Goal: Information Seeking & Learning: Learn about a topic

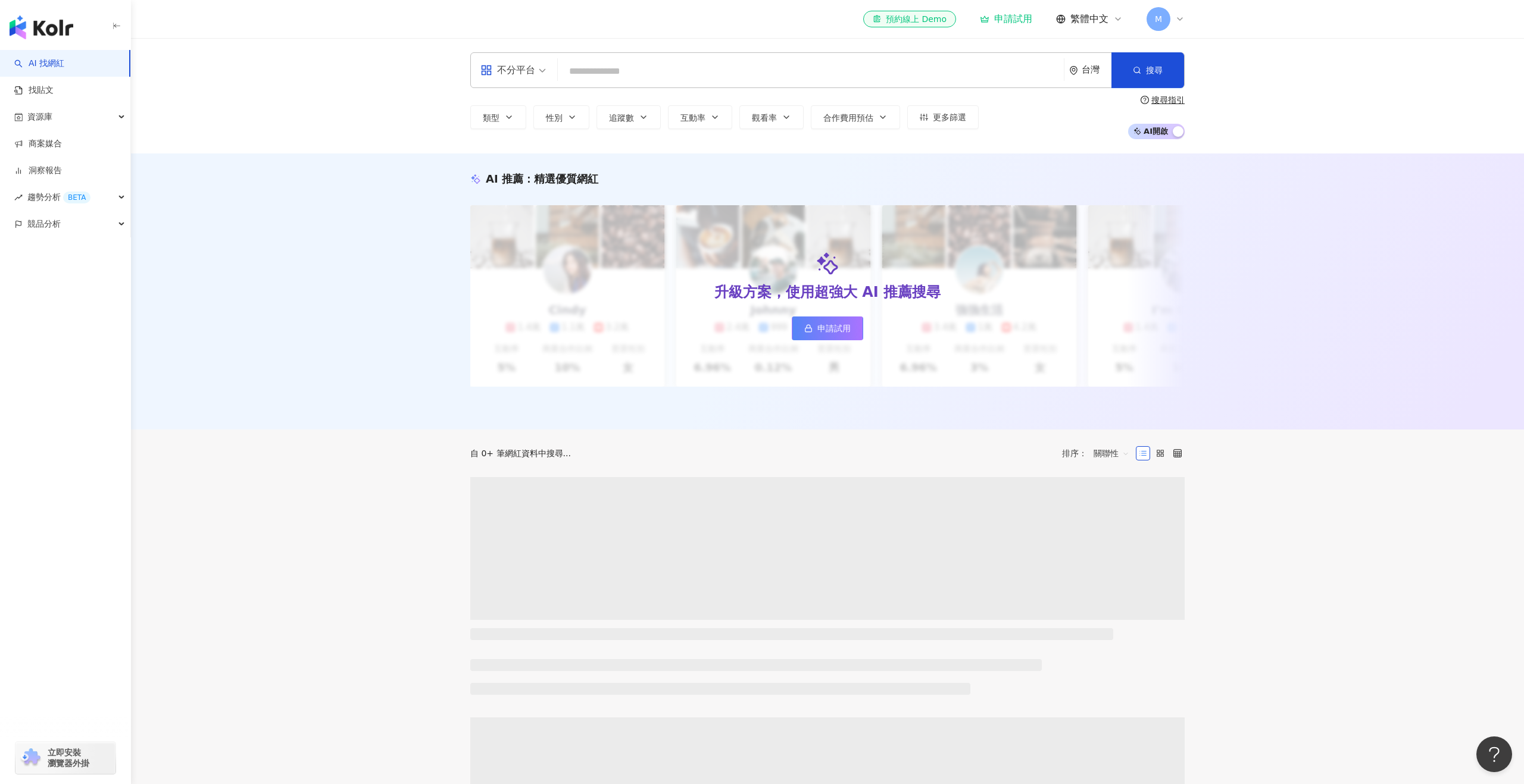
click at [614, 60] on input "search" at bounding box center [811, 71] width 497 height 22
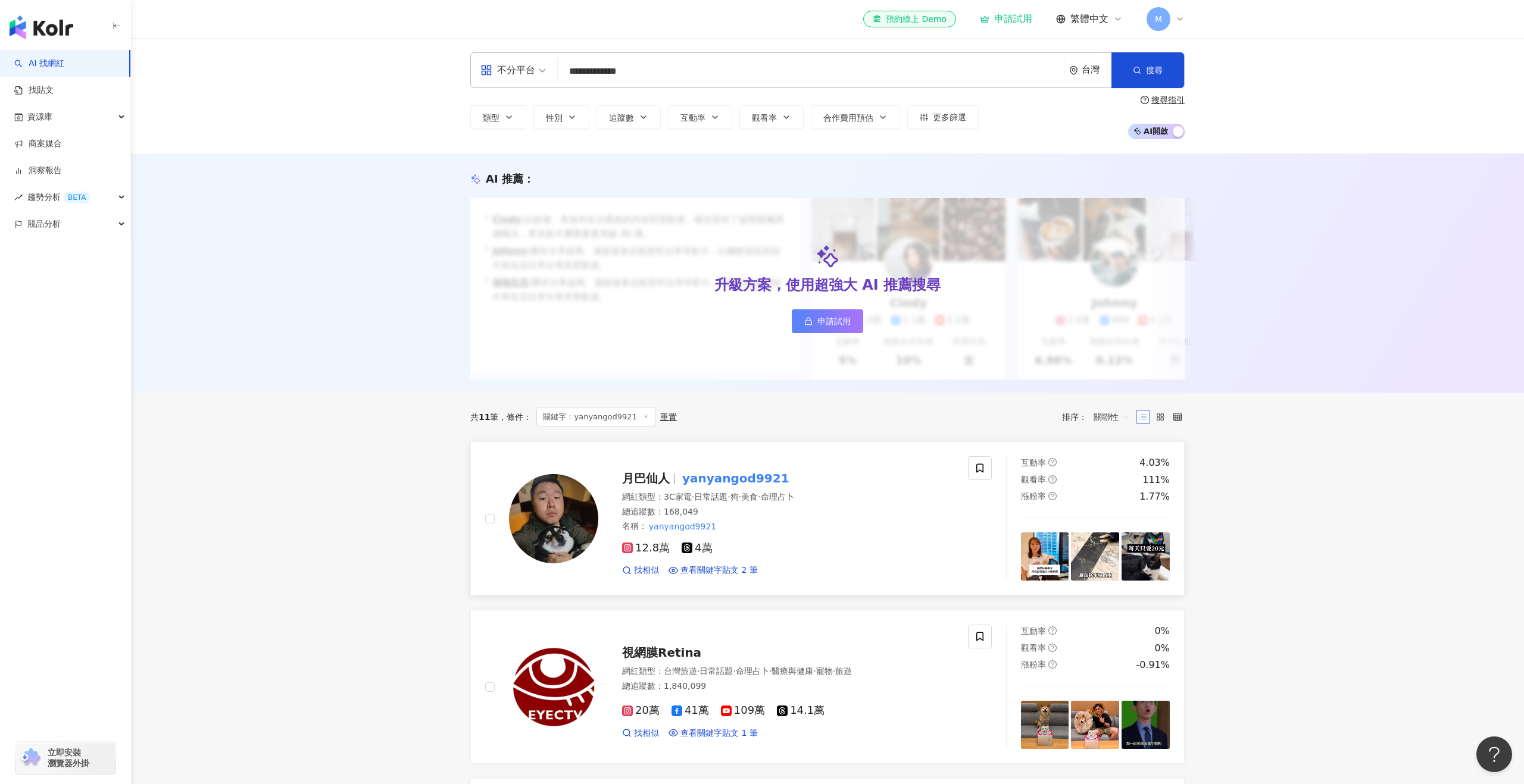
type input "**********"
click at [664, 481] on span "月巴仙人" at bounding box center [646, 478] width 48 height 15
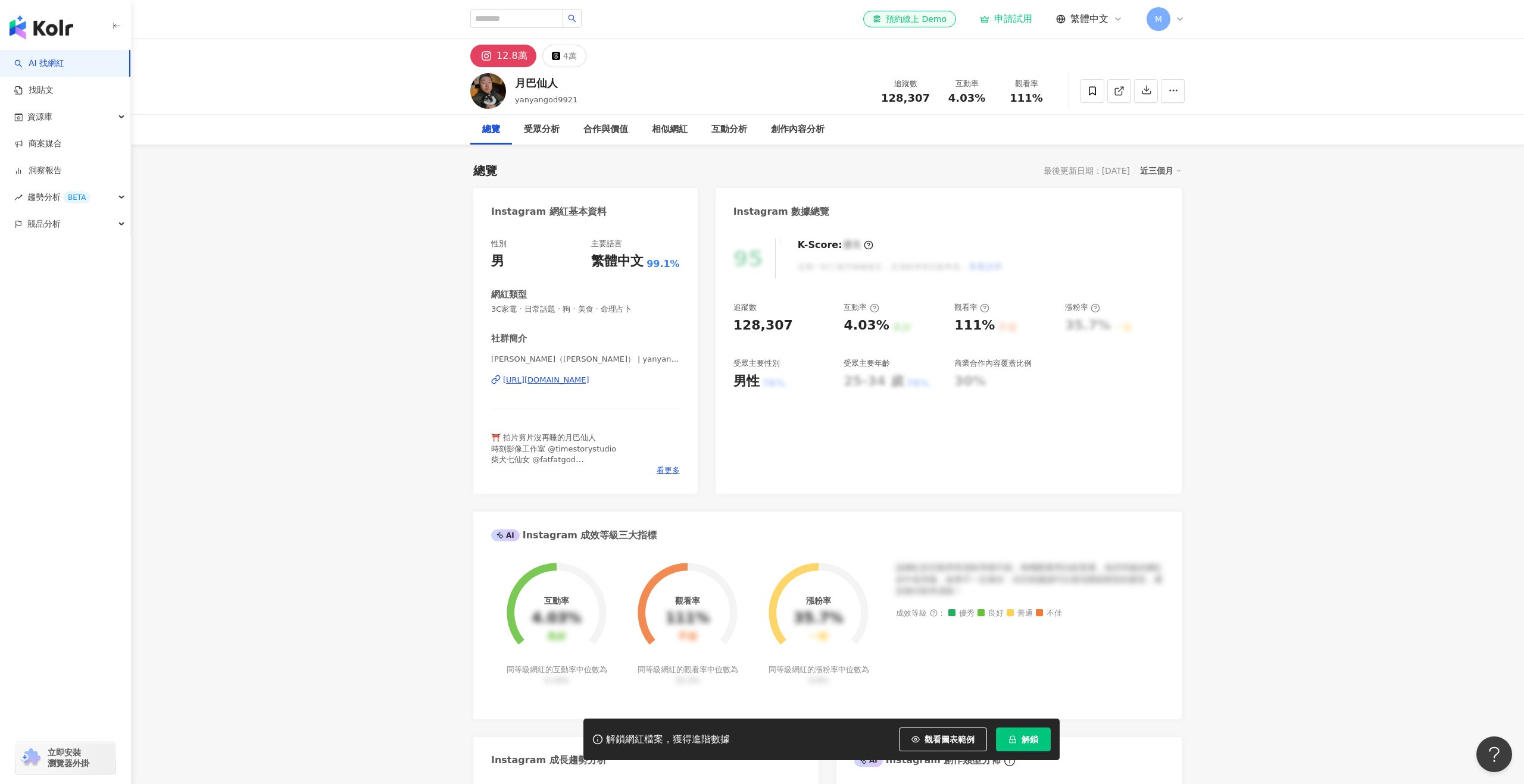
drag, startPoint x: 928, startPoint y: 93, endPoint x: 880, endPoint y: 95, distance: 48.0
click at [875, 96] on div "月巴仙人 yanyangod9921 追蹤數 128,307 互動率 4.03% 觀看率 111%" at bounding box center [827, 91] width 762 height 47
drag, startPoint x: 880, startPoint y: 95, endPoint x: 927, endPoint y: 97, distance: 47.0
click at [937, 94] on div "追蹤數 128,307 互動率 4.03% 觀看率 111%" at bounding box center [965, 91] width 182 height 35
click at [927, 97] on span "128,307" at bounding box center [905, 98] width 49 height 13
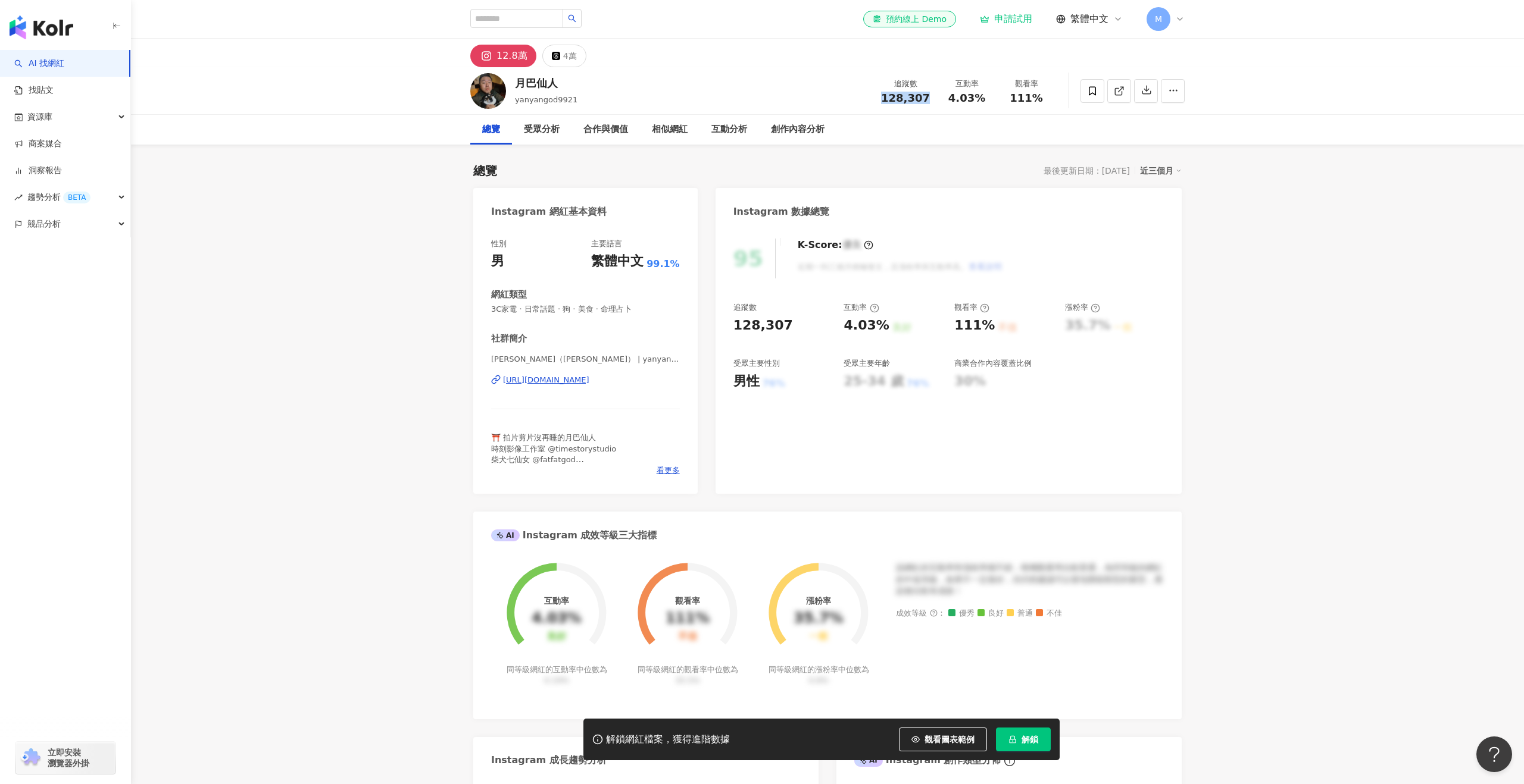
drag, startPoint x: 929, startPoint y: 96, endPoint x: 887, endPoint y: 97, distance: 42.0
click at [887, 97] on div "128,307" at bounding box center [905, 98] width 49 height 12
copy span "128,307"
drag, startPoint x: 562, startPoint y: 85, endPoint x: 509, endPoint y: 86, distance: 53.0
click at [509, 86] on div "月巴仙人 yanyangod9921 追蹤數 128,307 互動率 4.03% 觀看率 111%" at bounding box center [827, 91] width 762 height 47
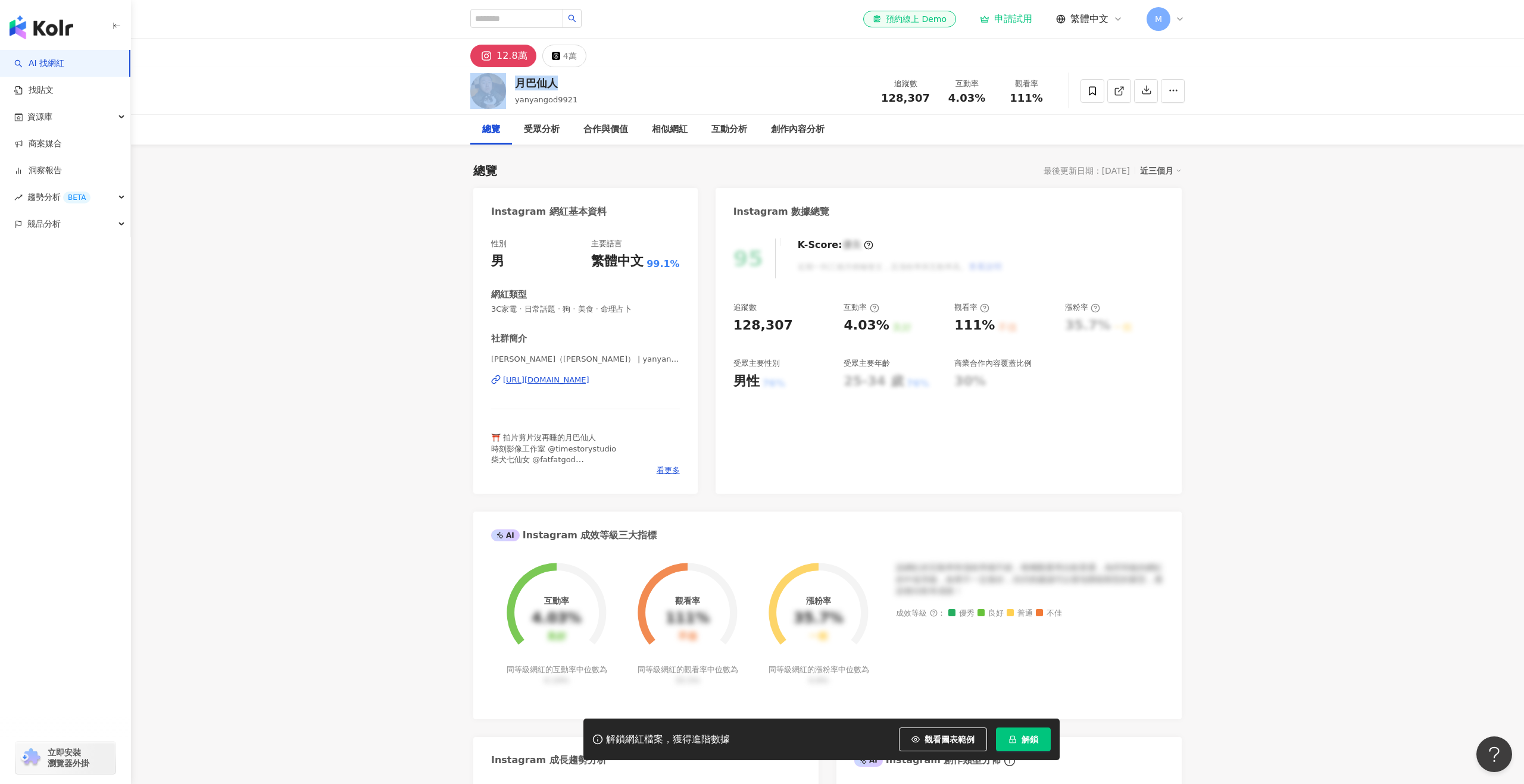
copy div "月巴仙人"
drag, startPoint x: 947, startPoint y: 93, endPoint x: 989, endPoint y: 98, distance: 42.3
click at [989, 98] on div "互動率 4.03%" at bounding box center [966, 91] width 60 height 25
copy span "4.03%"
drag, startPoint x: 1048, startPoint y: 97, endPoint x: 1001, endPoint y: 98, distance: 47.0
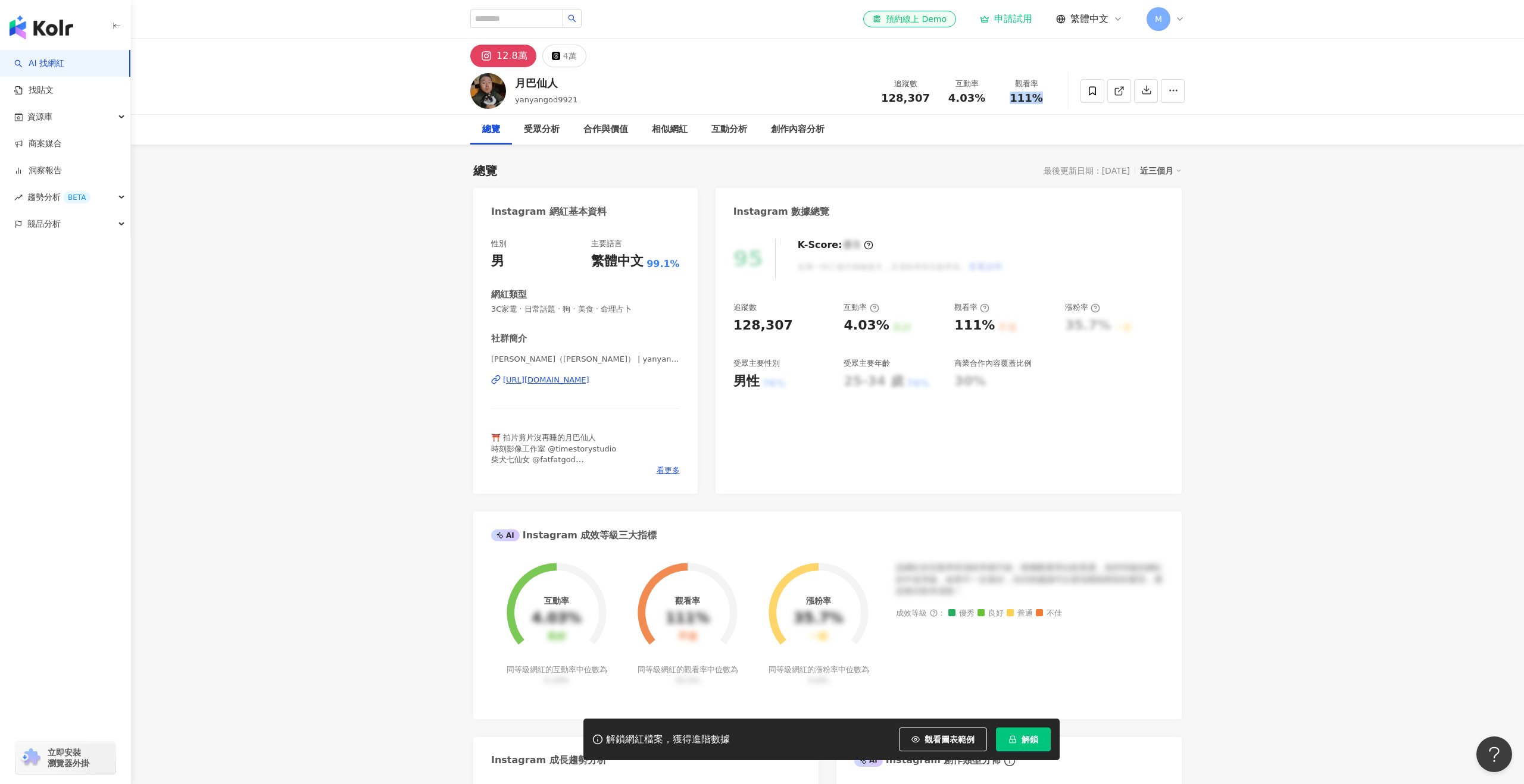
click at [1001, 98] on div "觀看率 111%" at bounding box center [1025, 91] width 60 height 25
copy span "111%"
drag, startPoint x: 489, startPoint y: 378, endPoint x: 683, endPoint y: 384, distance: 194.1
click at [683, 384] on div "性別 男 主要語言 繁體中文 99.1% 網紅類型 3C家電 · 日常話題 · 狗 · 美食 · 命理占卜 社群簡介 [PERSON_NAME] （[GEOG…" at bounding box center [585, 360] width 224 height 267
copy div "[URL][DOMAIN_NAME]"
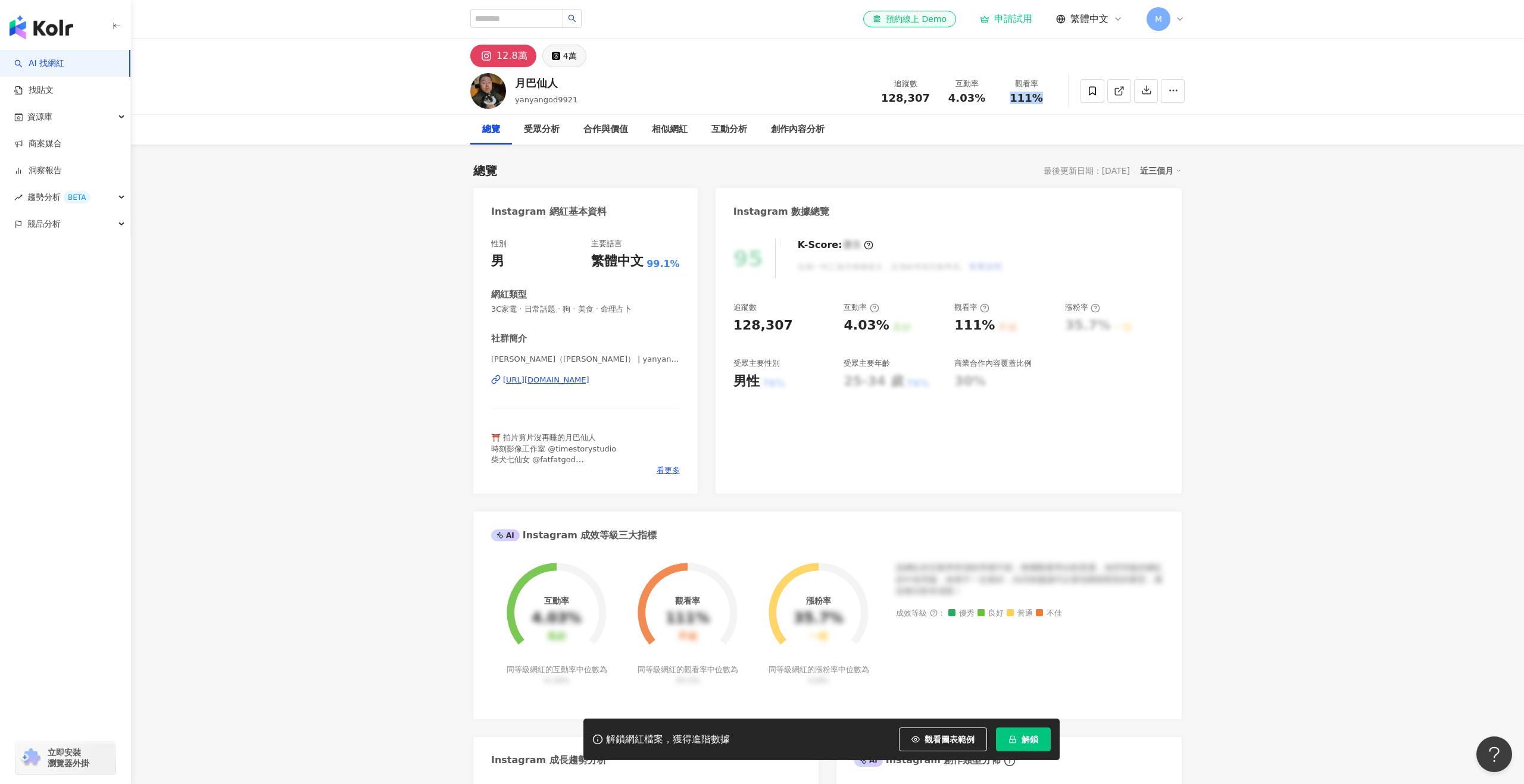
click at [563, 58] on div "4萬" at bounding box center [570, 56] width 14 height 17
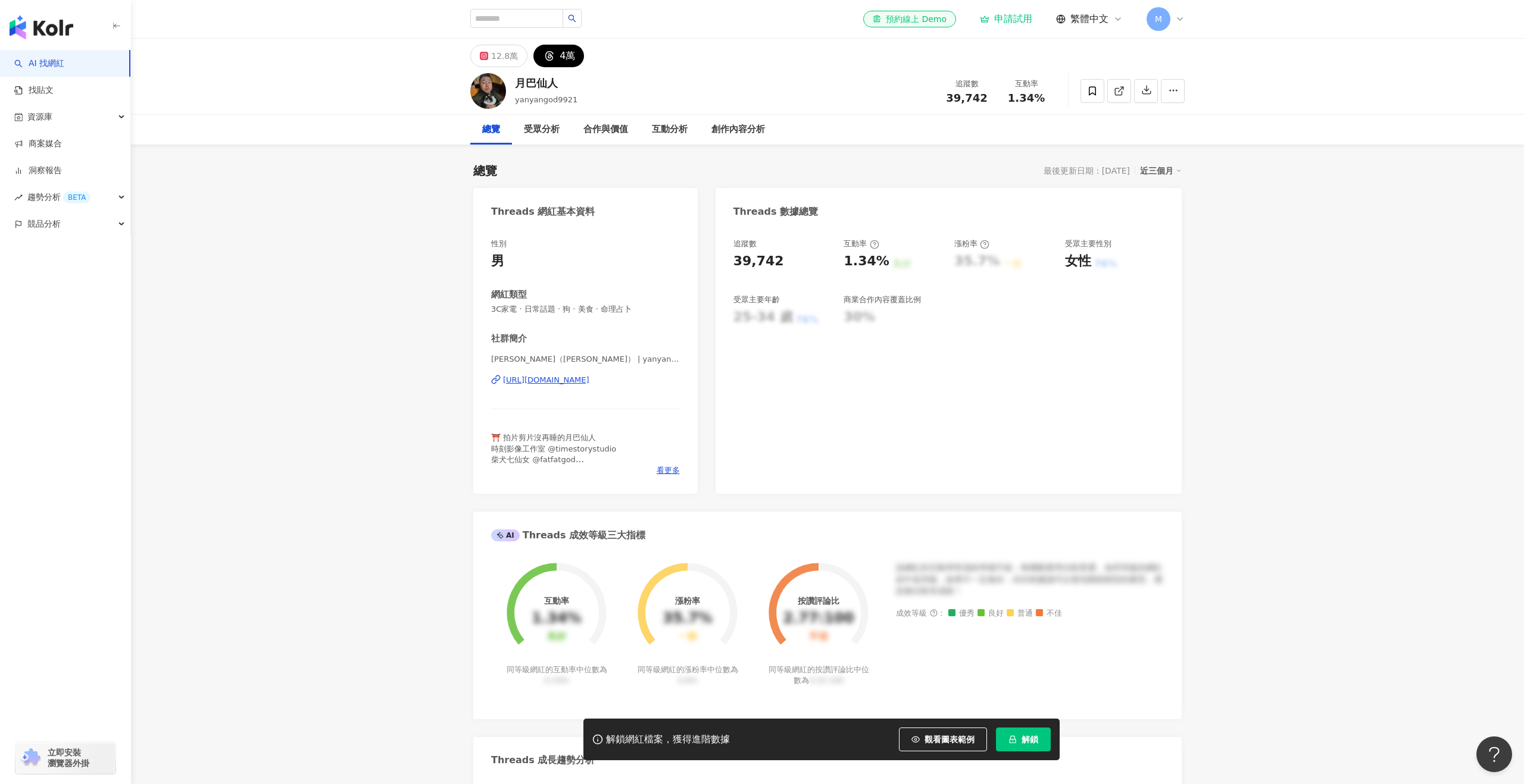
click at [949, 95] on div "追蹤數 39,742" at bounding box center [966, 91] width 60 height 25
drag, startPoint x: 983, startPoint y: 97, endPoint x: 955, endPoint y: 98, distance: 28.0
click at [955, 98] on span "39,742" at bounding box center [966, 98] width 41 height 13
click at [990, 97] on div "追蹤數 39,742" at bounding box center [966, 91] width 60 height 25
drag, startPoint x: 990, startPoint y: 97, endPoint x: 939, endPoint y: 97, distance: 51.0
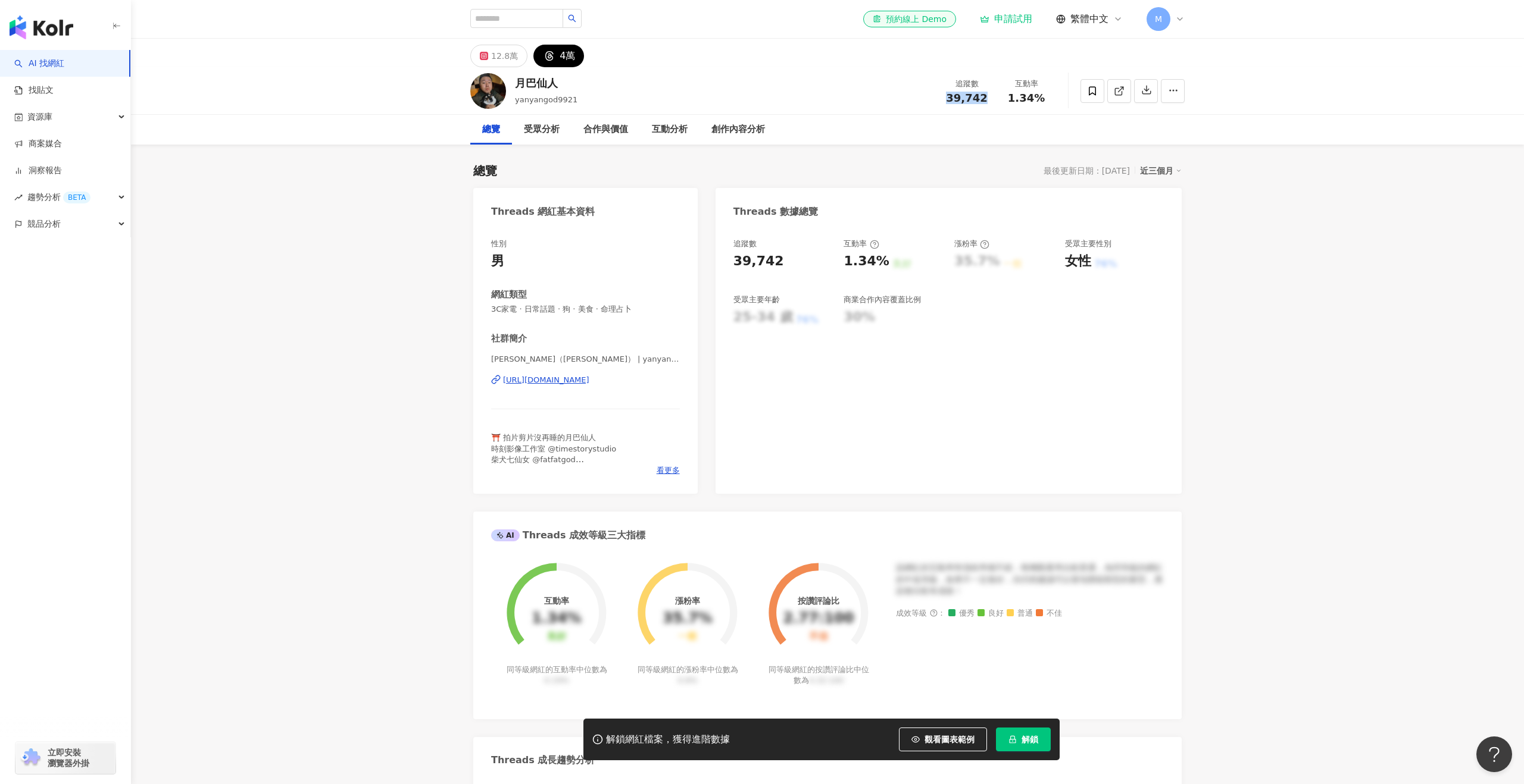
click at [939, 97] on div "追蹤數 39,742" at bounding box center [966, 91] width 60 height 25
copy span "39,742"
